Goal: Task Accomplishment & Management: Use online tool/utility

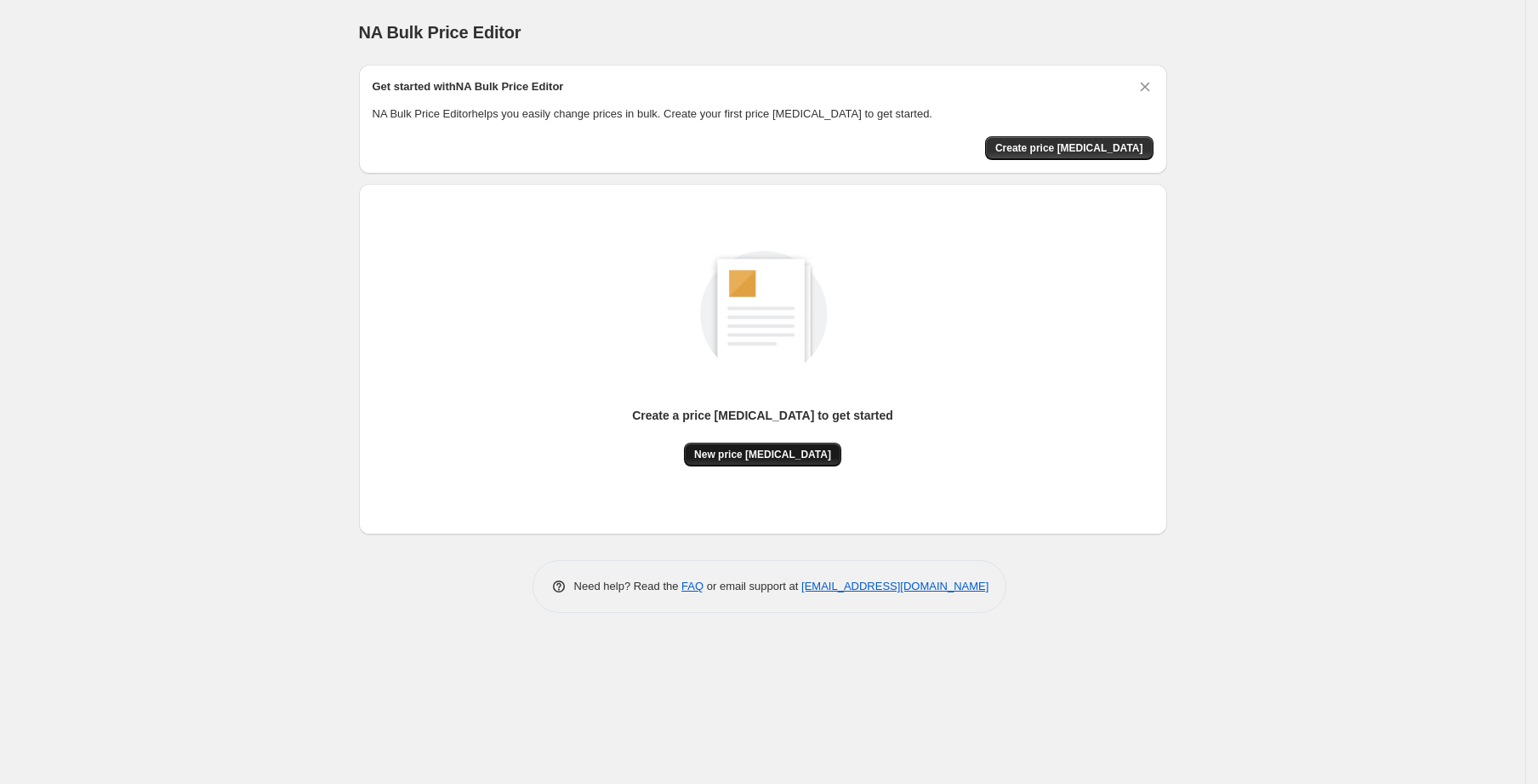
click at [806, 446] on button "New price change job" at bounding box center [762, 454] width 158 height 24
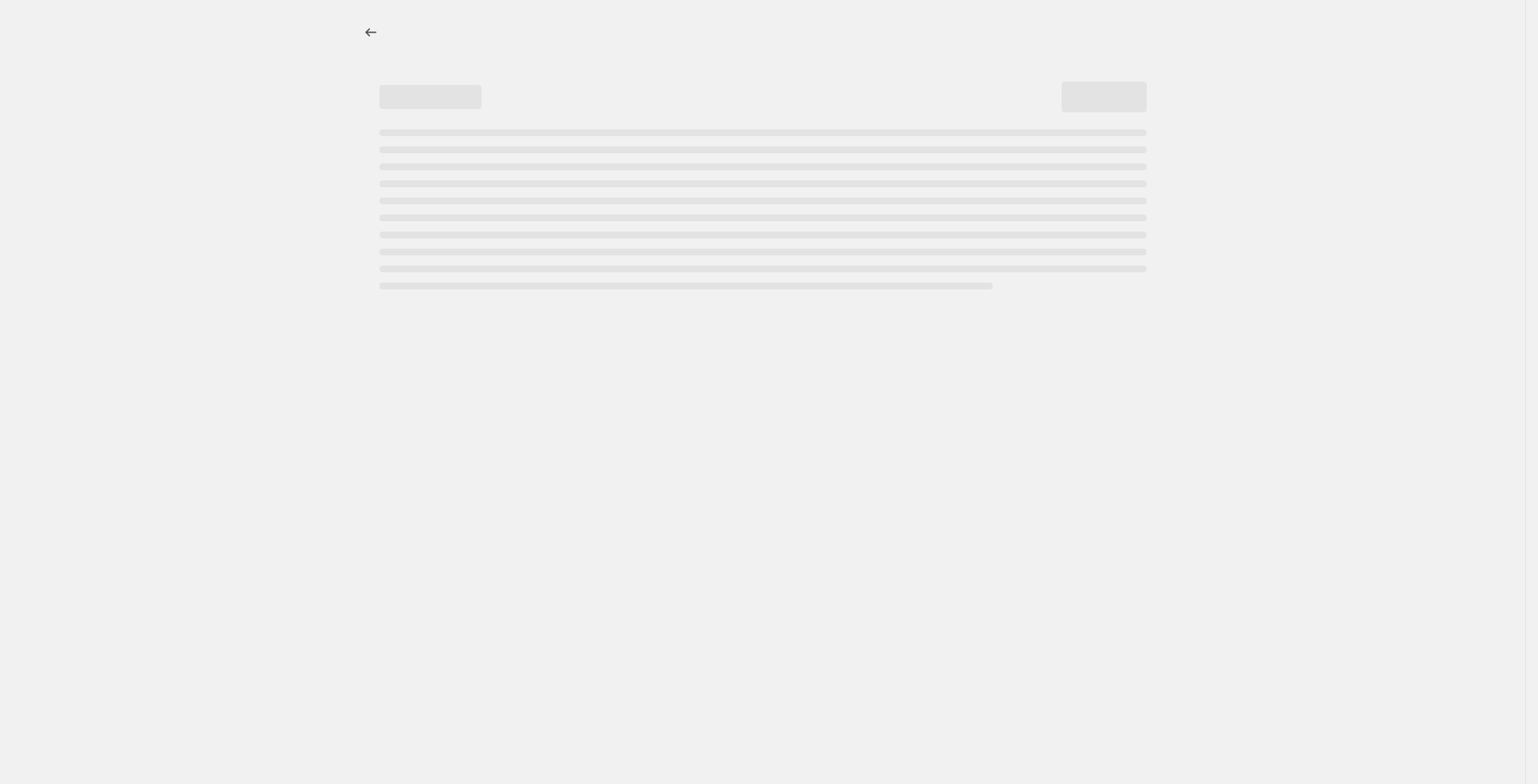
select select "percentage"
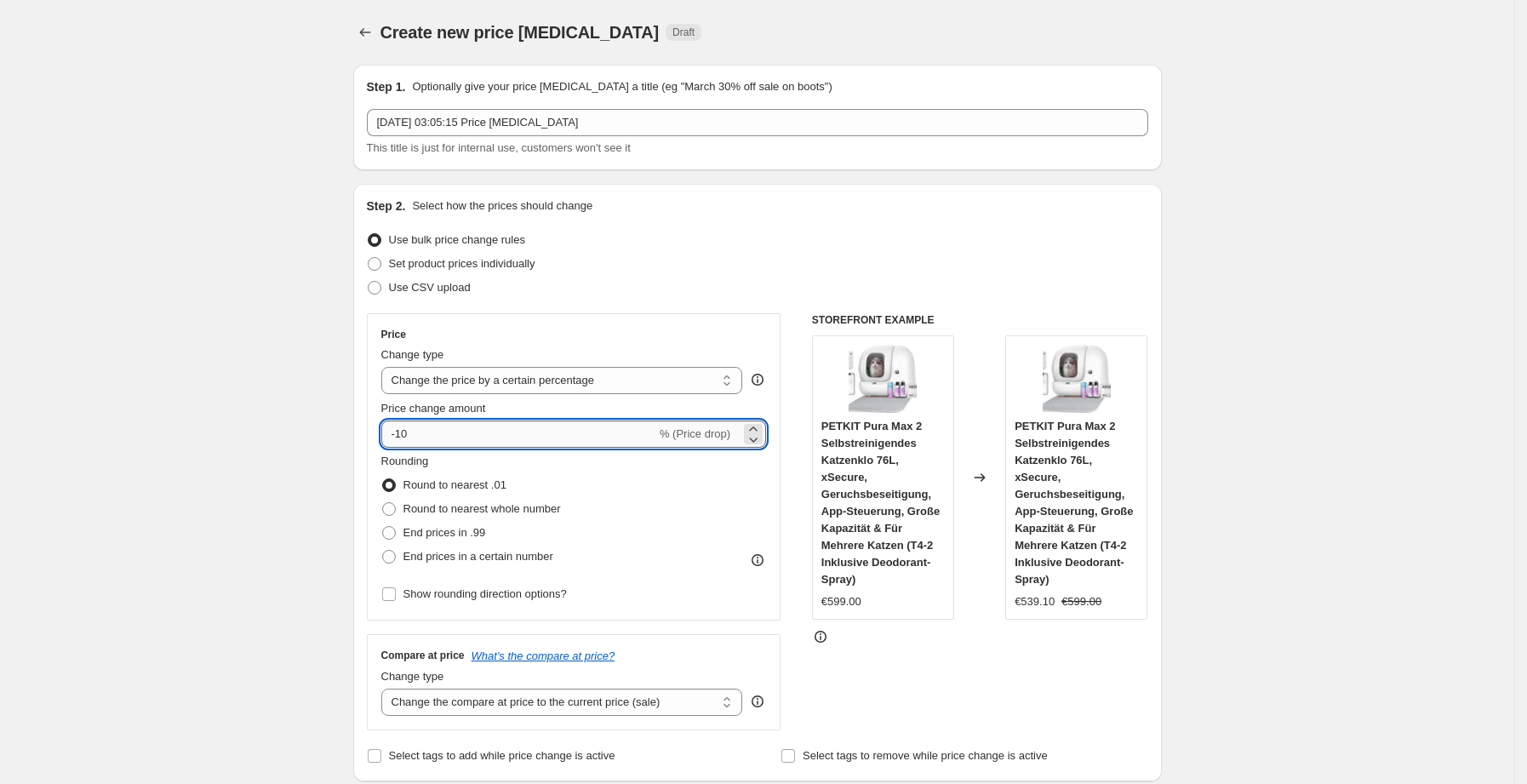
click at [491, 428] on input "-10" at bounding box center [519, 434] width 275 height 27
type input "-1"
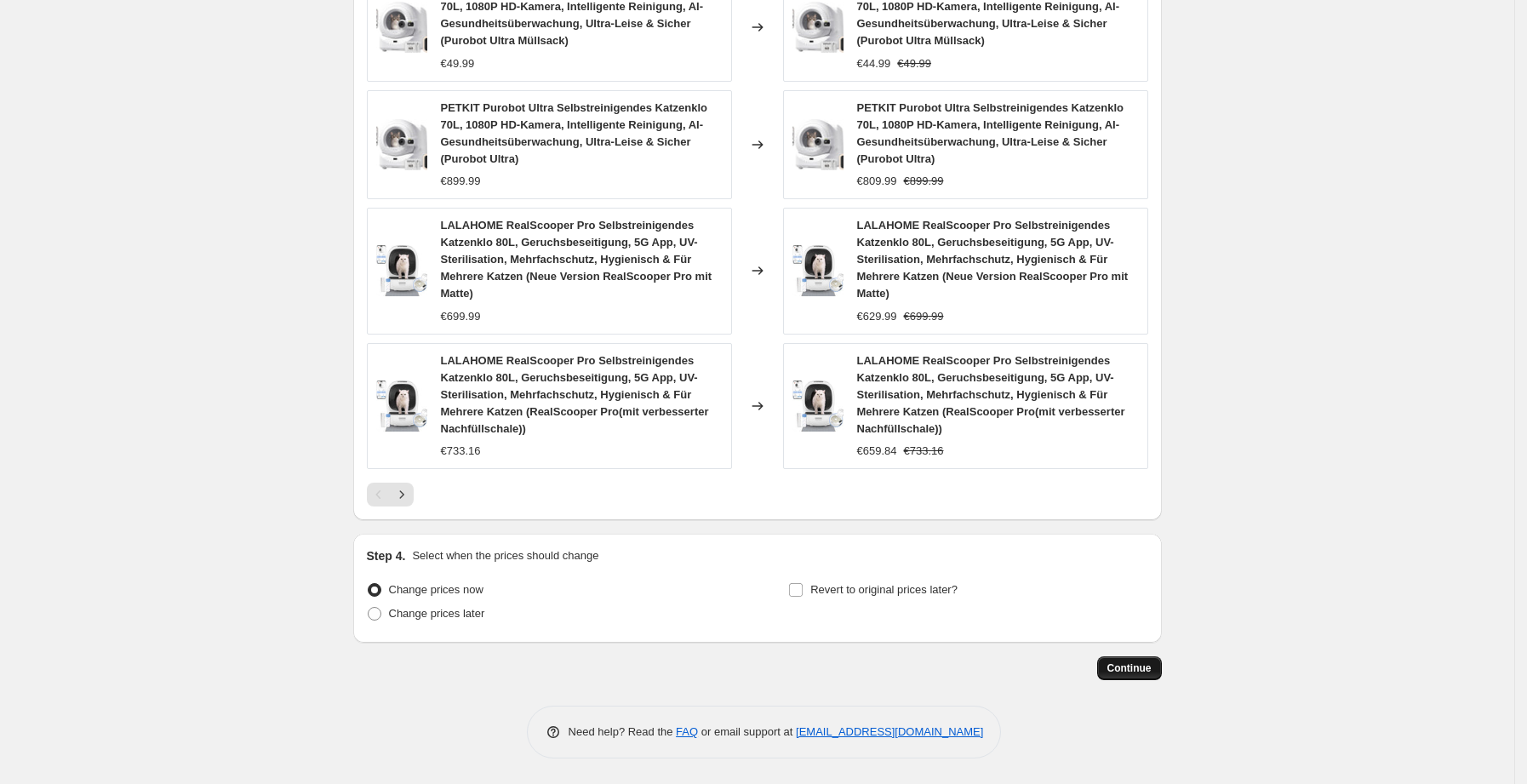
type input "-25"
click at [1135, 666] on span "Continue" at bounding box center [1130, 667] width 45 height 14
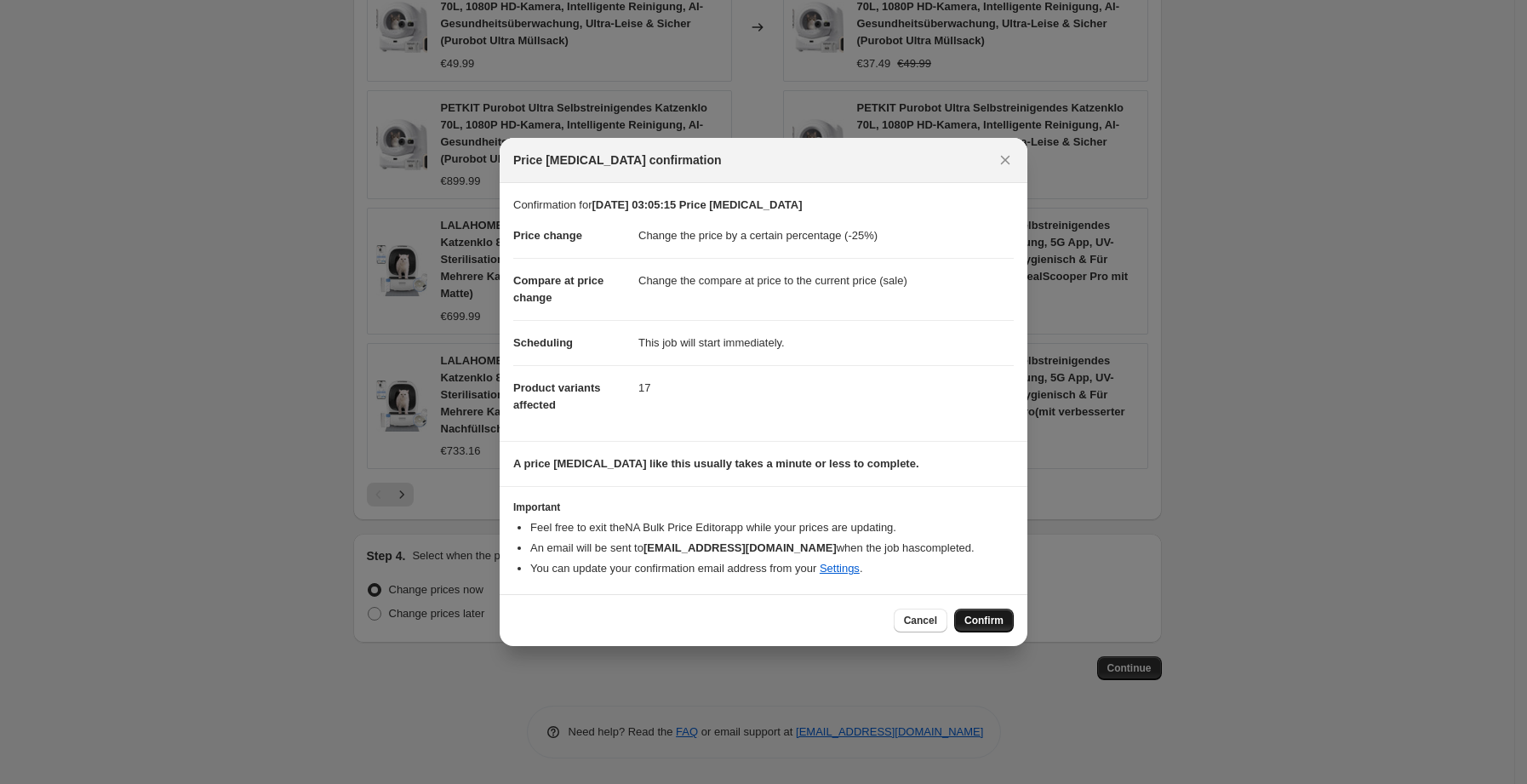
click at [998, 619] on span "Confirm" at bounding box center [984, 620] width 39 height 14
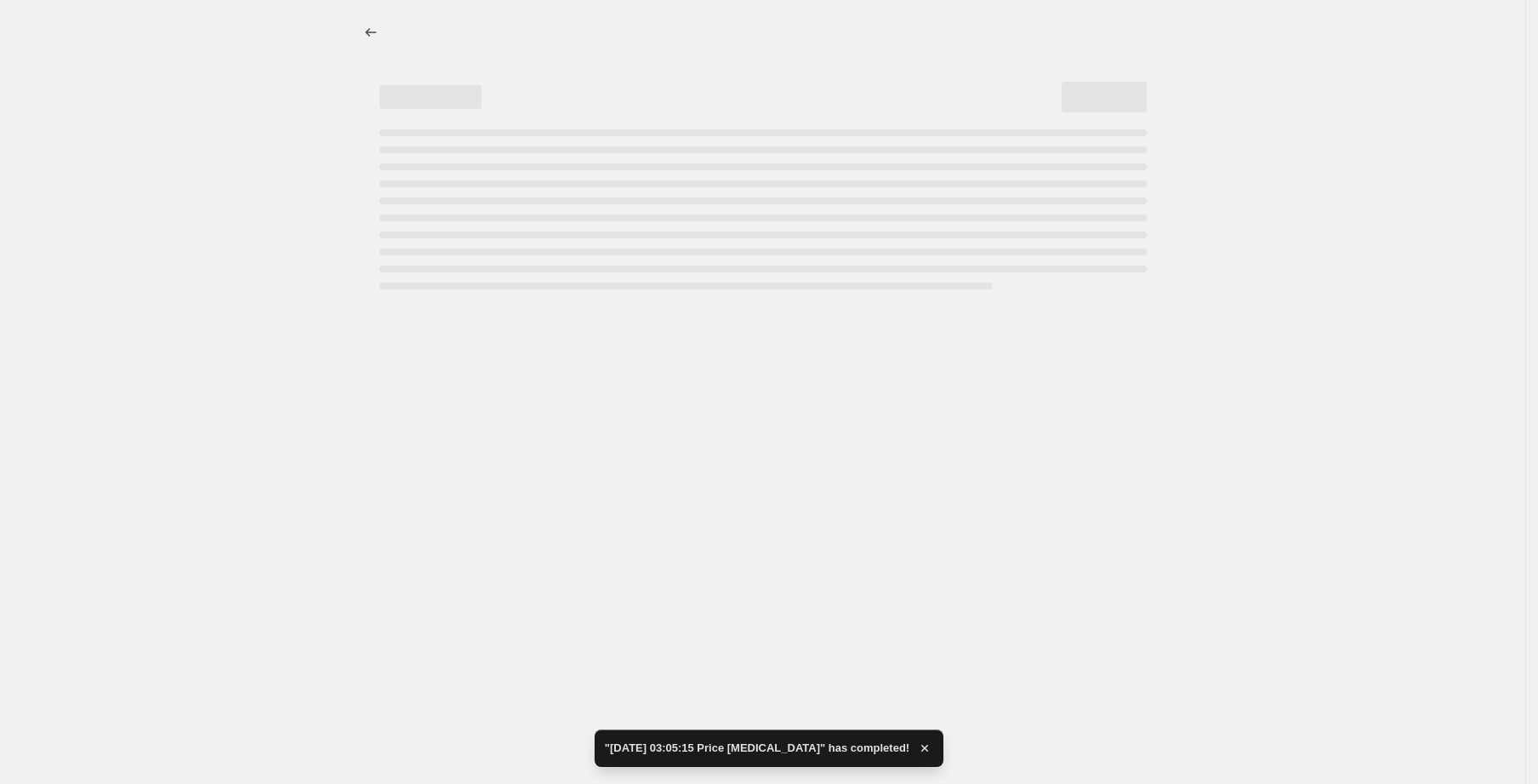
select select "percentage"
